Goal: Transaction & Acquisition: Subscribe to service/newsletter

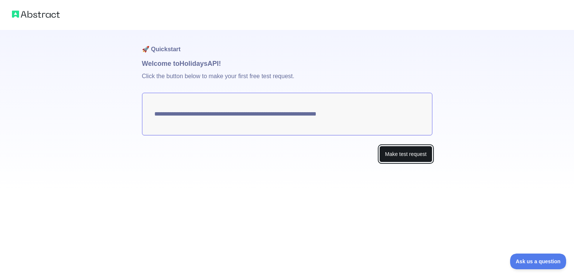
click at [395, 156] on button "Make test request" at bounding box center [406, 154] width 53 height 17
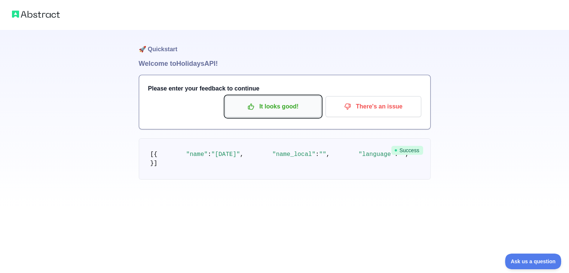
click at [272, 111] on p "It looks good!" at bounding box center [273, 106] width 85 height 13
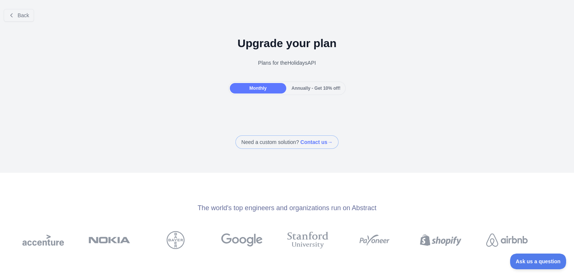
click at [304, 89] on span "Annually - Get 10% off!" at bounding box center [316, 88] width 49 height 5
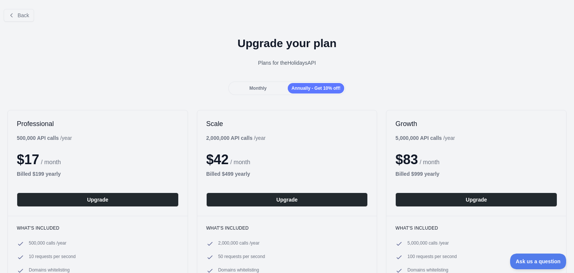
click at [263, 89] on span "Monthly" at bounding box center [257, 88] width 17 height 5
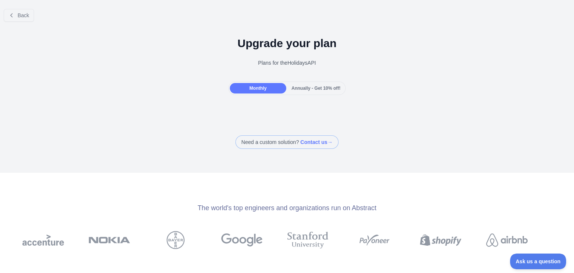
click at [270, 142] on span at bounding box center [287, 141] width 103 height 13
